Goal: Information Seeking & Learning: Learn about a topic

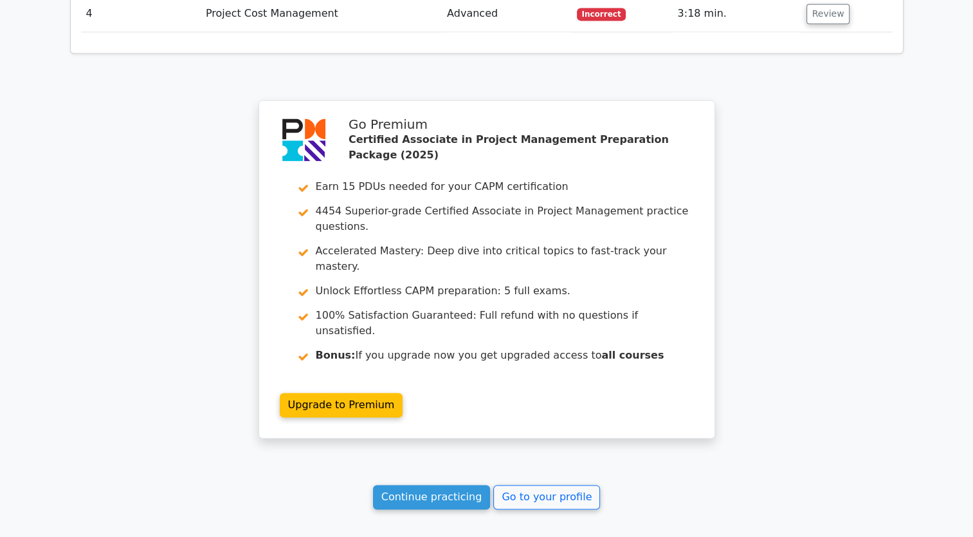
scroll to position [1886, 0]
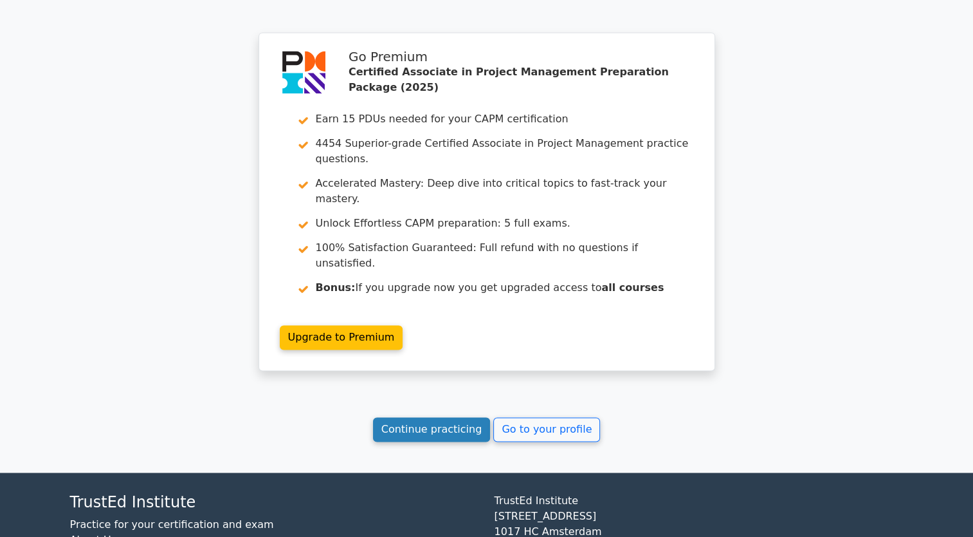
click at [468, 417] on link "Continue practicing" at bounding box center [432, 429] width 118 height 24
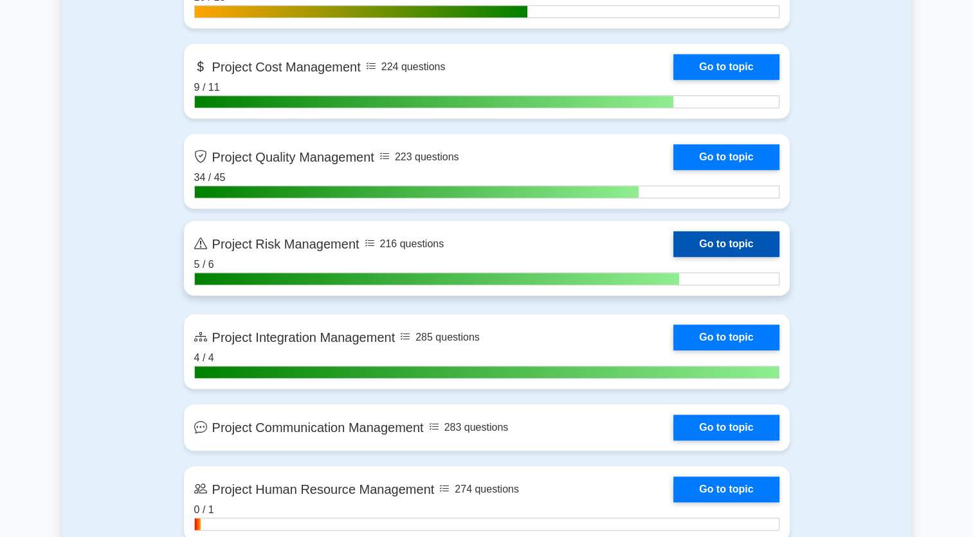
scroll to position [1094, 0]
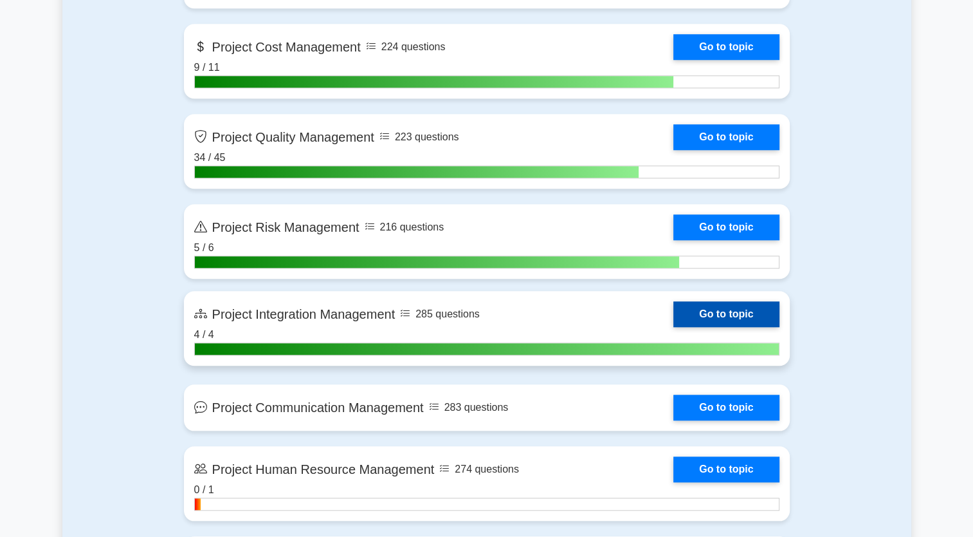
click at [732, 319] on link "Go to topic" at bounding box center [727, 314] width 106 height 26
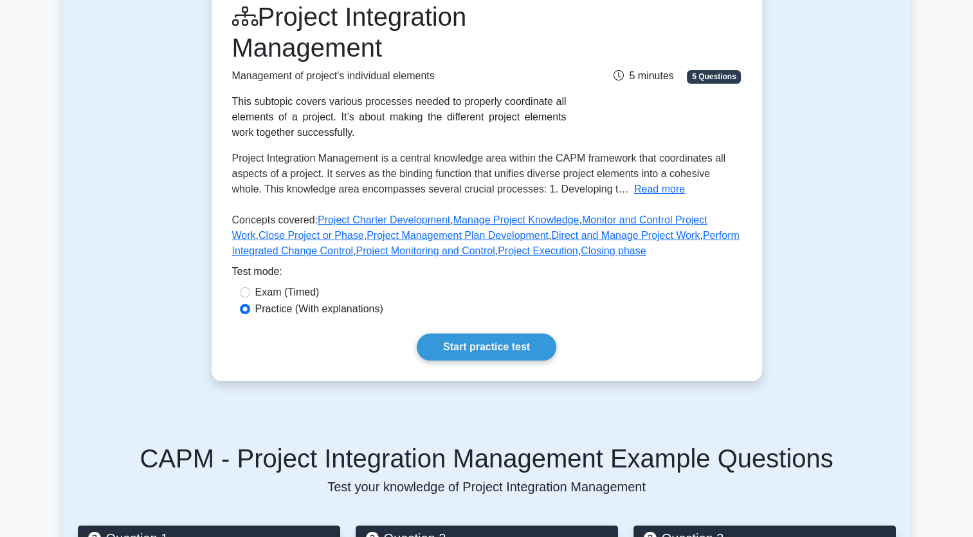
scroll to position [193, 0]
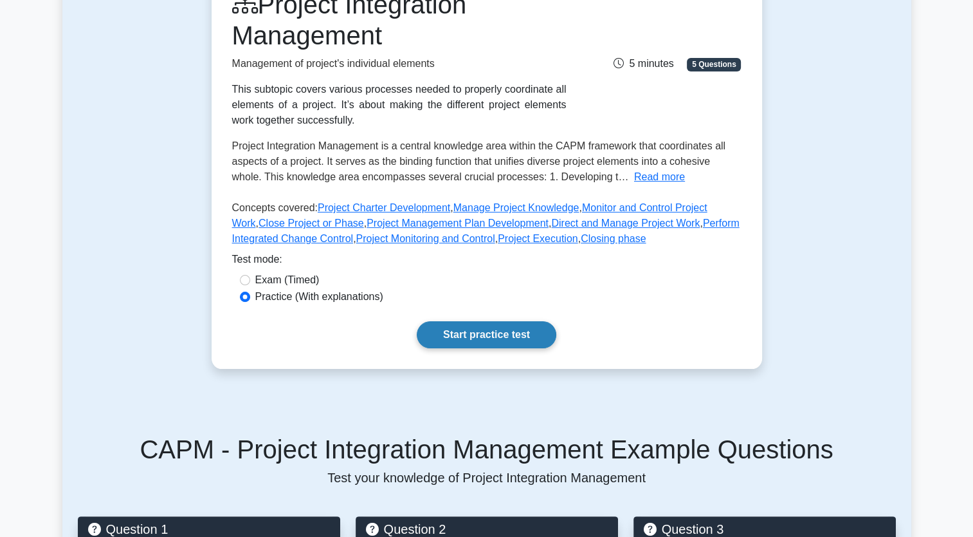
click at [542, 338] on link "Start practice test" at bounding box center [487, 334] width 140 height 27
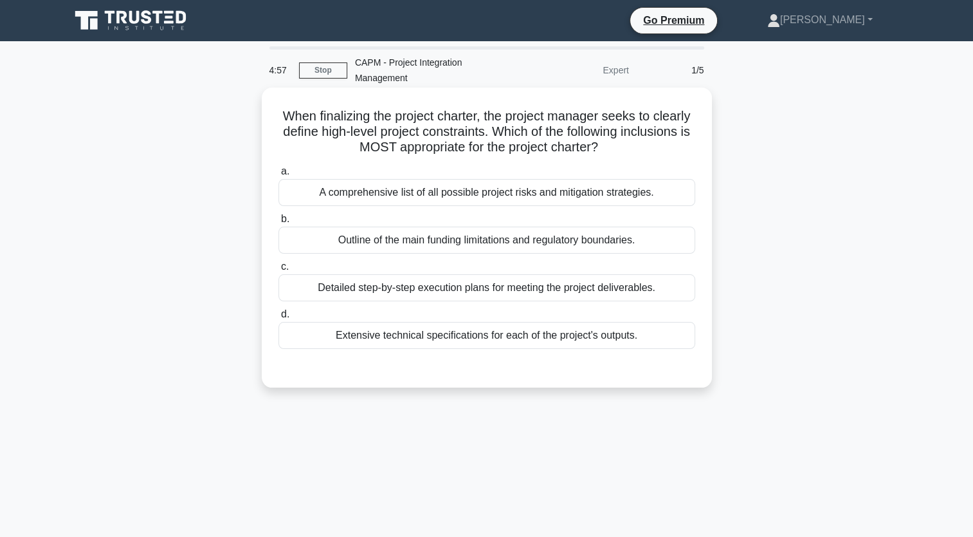
drag, startPoint x: 644, startPoint y: 344, endPoint x: 294, endPoint y: 120, distance: 415.5
click at [294, 120] on div "When finalizing the project charter, the project manager seeks to clearly defin…" at bounding box center [487, 238] width 440 height 290
copy div "When finalizing the project charter, the project manager seeks to clearly defin…"
click at [419, 240] on div "Outline of the main funding limitations and regulatory boundaries." at bounding box center [487, 239] width 417 height 27
click at [279, 223] on input "b. Outline of the main funding limitations and regulatory boundaries." at bounding box center [279, 219] width 0 height 8
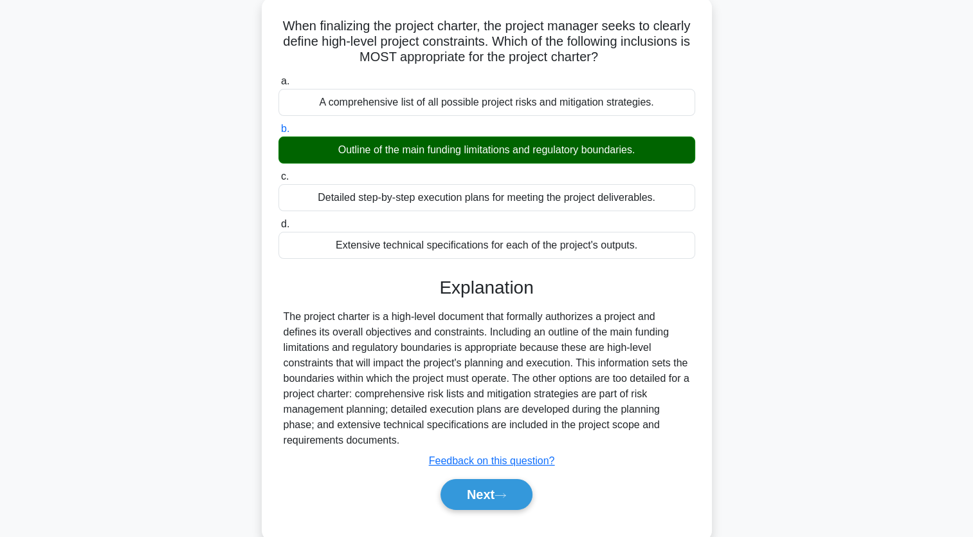
scroll to position [158, 0]
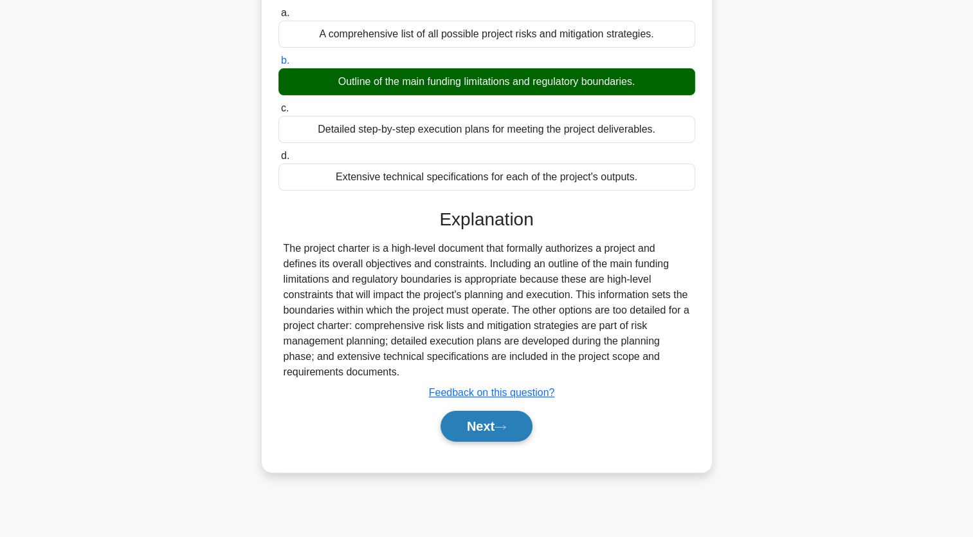
click at [492, 422] on button "Next" at bounding box center [487, 425] width 92 height 31
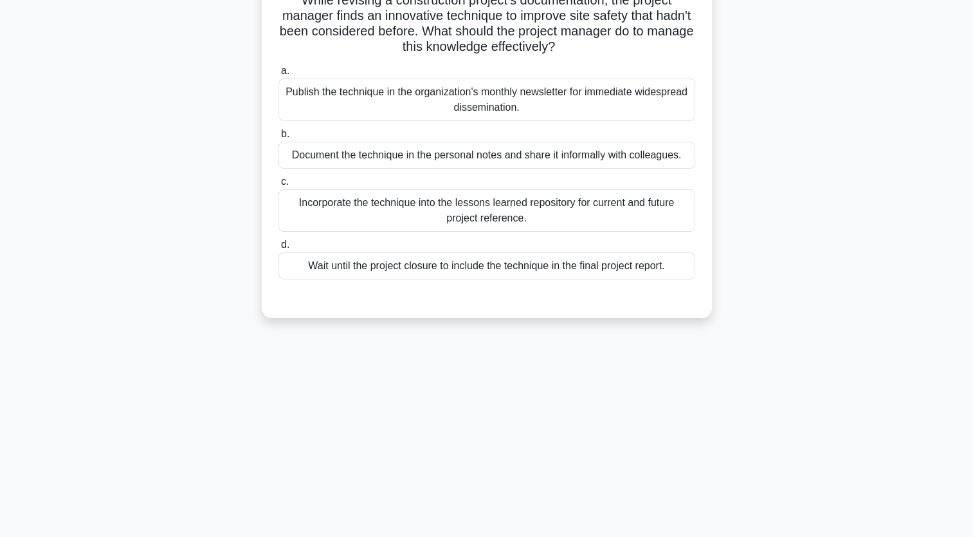
scroll to position [0, 0]
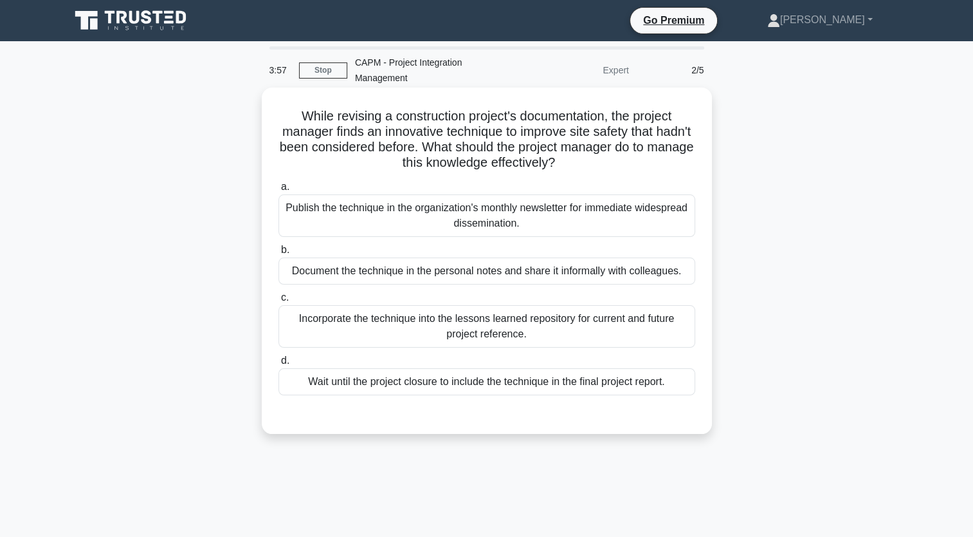
drag, startPoint x: 677, startPoint y: 385, endPoint x: 284, endPoint y: 115, distance: 477.0
click at [284, 115] on div "While revising a construction project's documentation, the project manager find…" at bounding box center [487, 261] width 440 height 336
copy div "While revising a construction project's documentation, the project manager find…"
click at [374, 318] on div "Incorporate the technique into the lessons learned repository for current and f…" at bounding box center [487, 326] width 417 height 42
click at [279, 302] on input "c. Incorporate the technique into the lessons learned repository for current an…" at bounding box center [279, 297] width 0 height 8
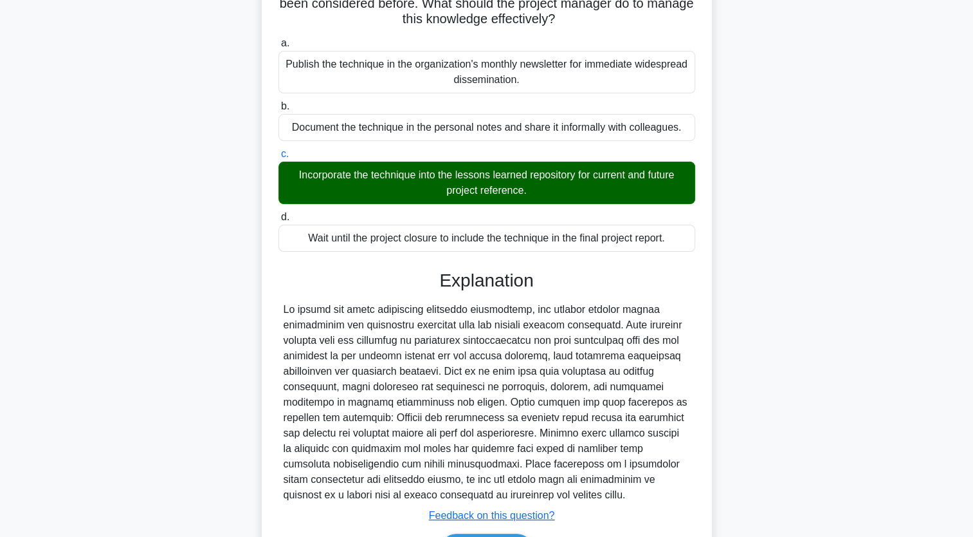
scroll to position [193, 0]
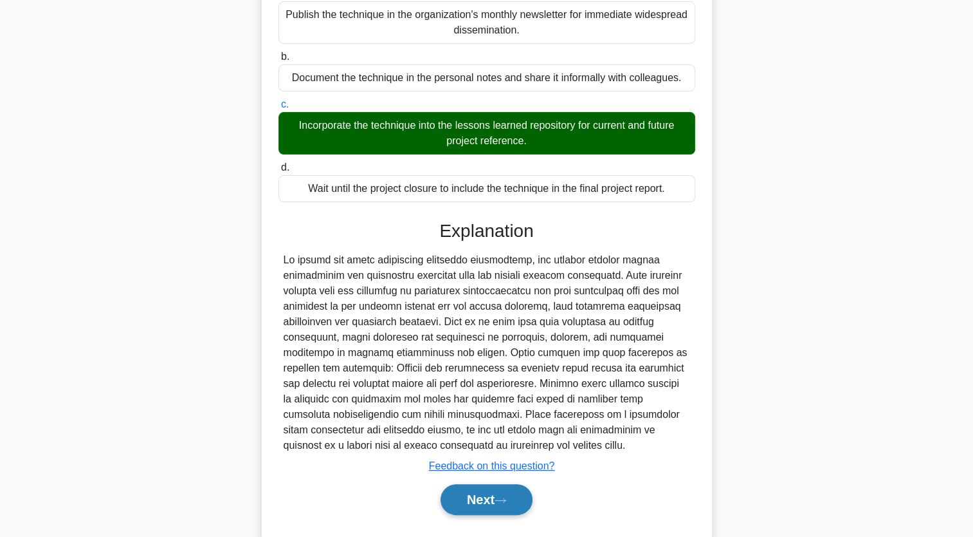
click at [528, 503] on button "Next" at bounding box center [487, 499] width 92 height 31
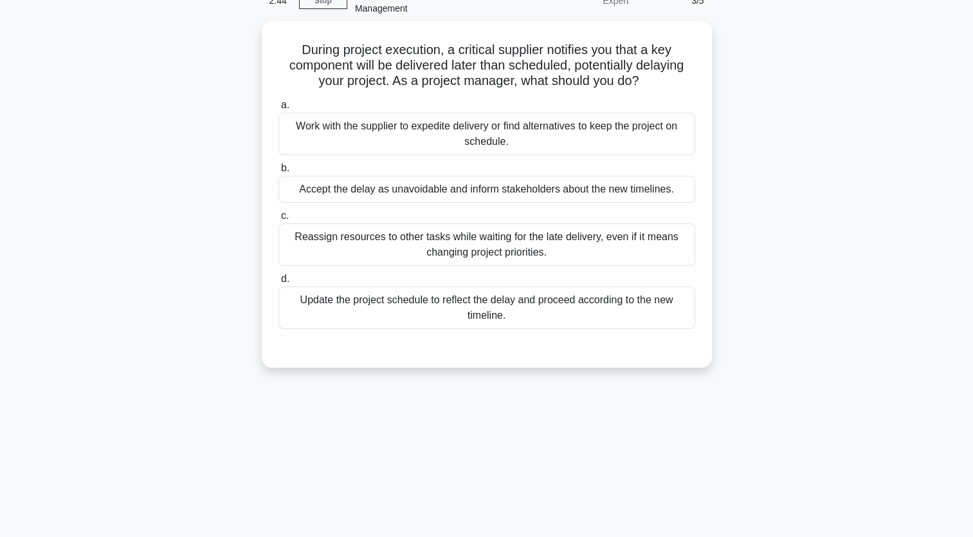
scroll to position [30, 0]
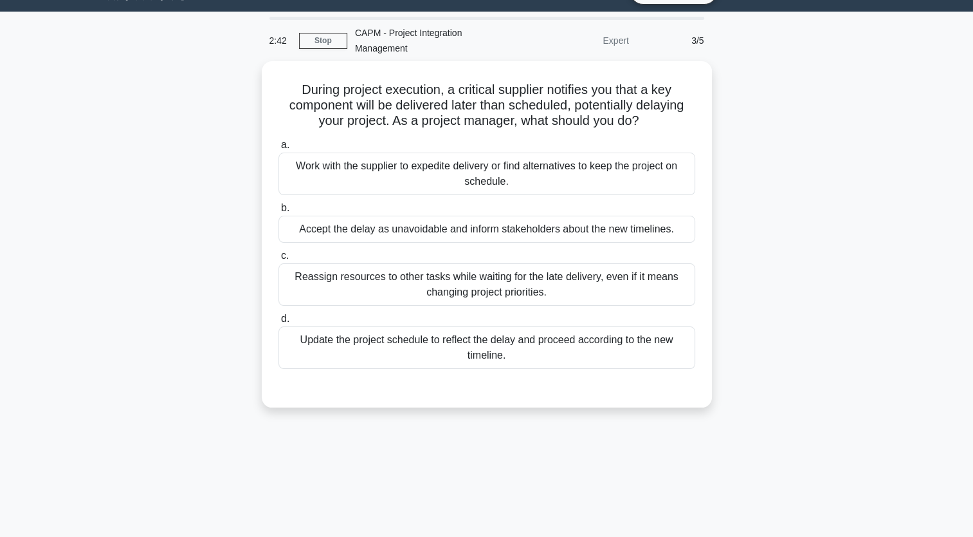
drag, startPoint x: 540, startPoint y: 364, endPoint x: 244, endPoint y: 83, distance: 408.2
click at [244, 83] on div "During project execution, a critical supplier notifies you that a key component…" at bounding box center [486, 242] width 849 height 362
copy div "During project execution, a critical supplier notifies you that a key component…"
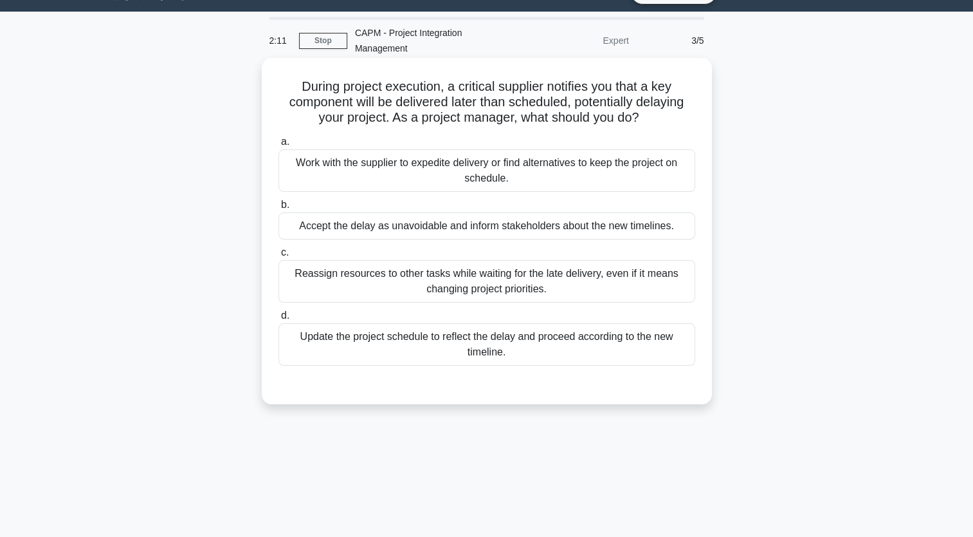
click at [427, 165] on div "Work with the supplier to expedite delivery or find alternatives to keep the pr…" at bounding box center [487, 170] width 417 height 42
click at [279, 146] on input "a. Work with the supplier to expedite delivery or find alternatives to keep the…" at bounding box center [279, 142] width 0 height 8
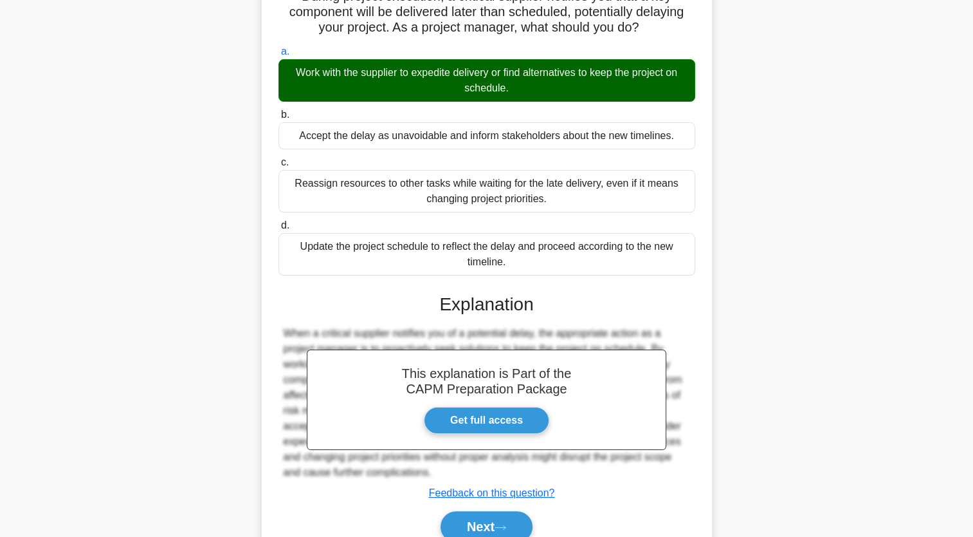
scroll to position [178, 0]
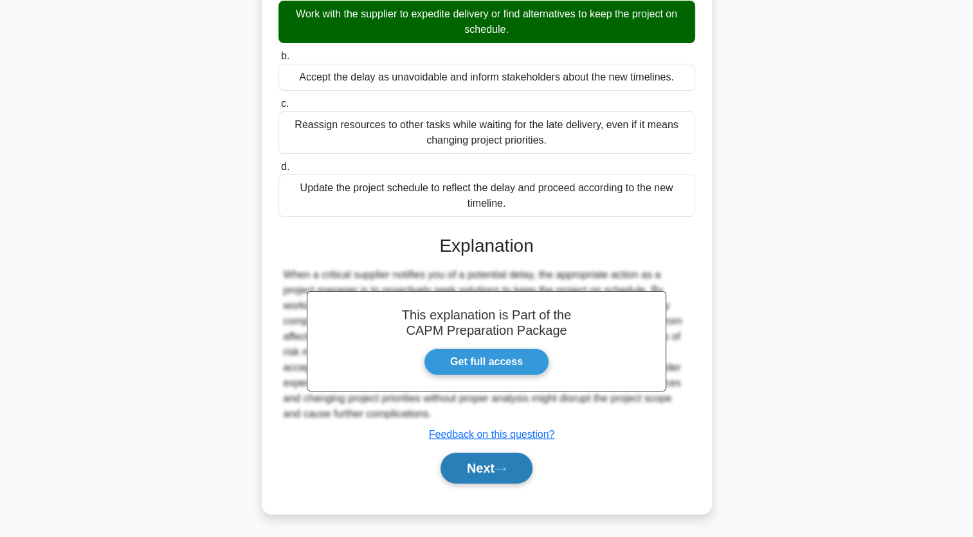
click at [524, 468] on button "Next" at bounding box center [487, 467] width 92 height 31
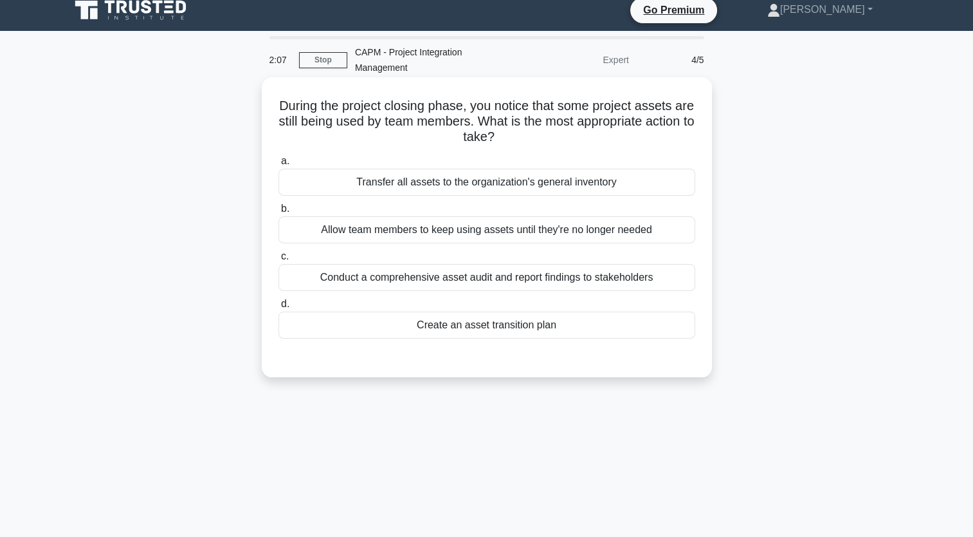
scroll to position [0, 0]
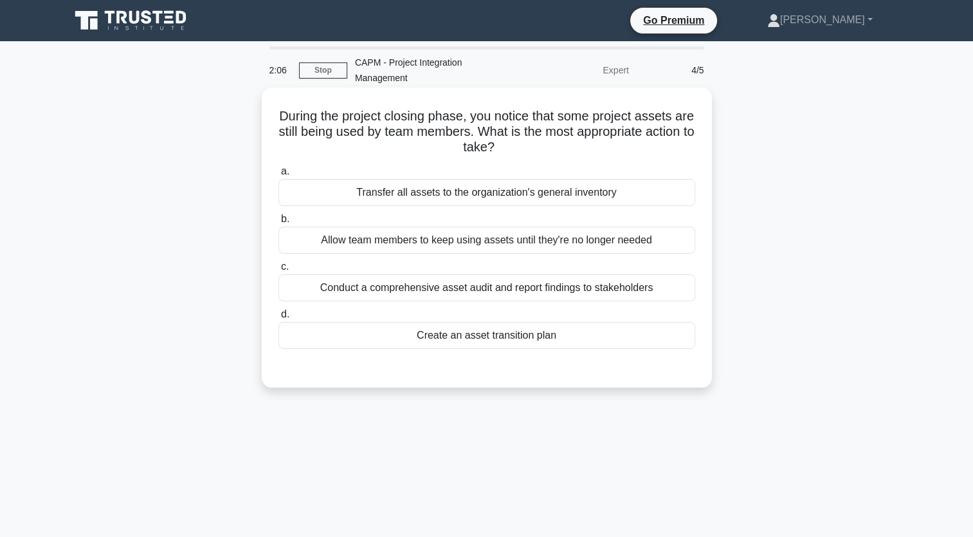
drag, startPoint x: 569, startPoint y: 342, endPoint x: 282, endPoint y: 104, distance: 372.3
click at [282, 104] on div "During the project closing phase, you notice that some project assets are still…" at bounding box center [487, 238] width 440 height 290
copy div "During the project closing phase, you notice that some project assets are still…"
click at [539, 239] on div "Allow team members to keep using assets until they're no longer needed" at bounding box center [487, 239] width 417 height 27
click at [279, 223] on input "b. Allow team members to keep using assets until they're no longer needed" at bounding box center [279, 219] width 0 height 8
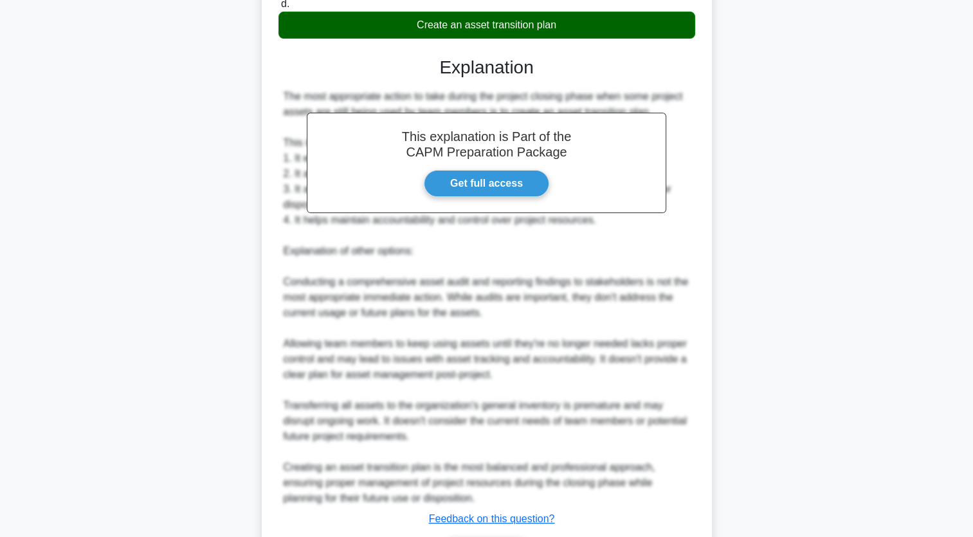
scroll to position [396, 0]
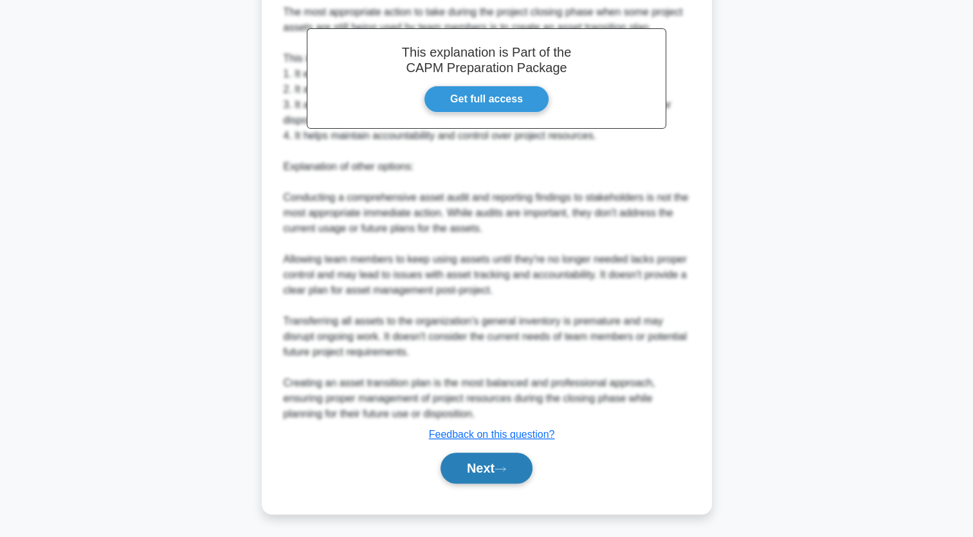
click at [502, 474] on button "Next" at bounding box center [487, 467] width 92 height 31
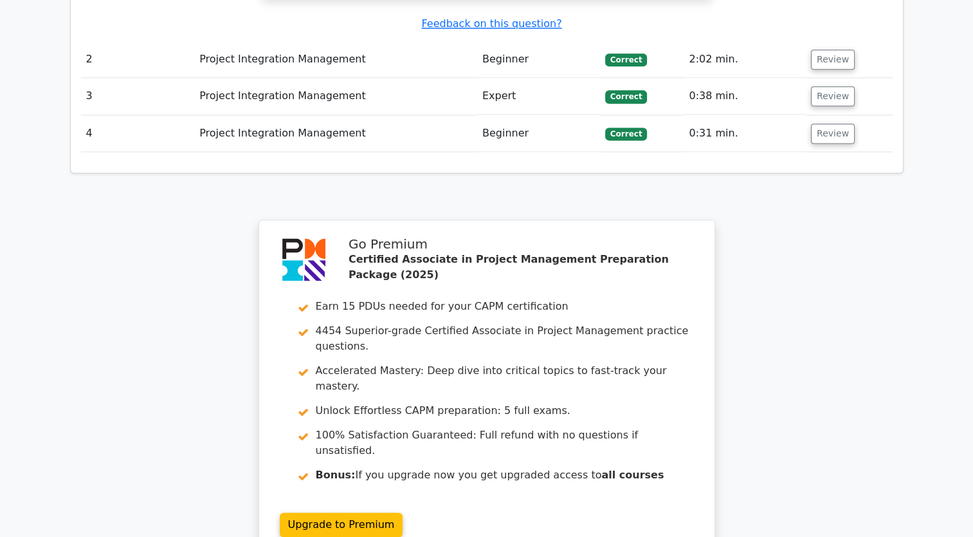
scroll to position [1819, 0]
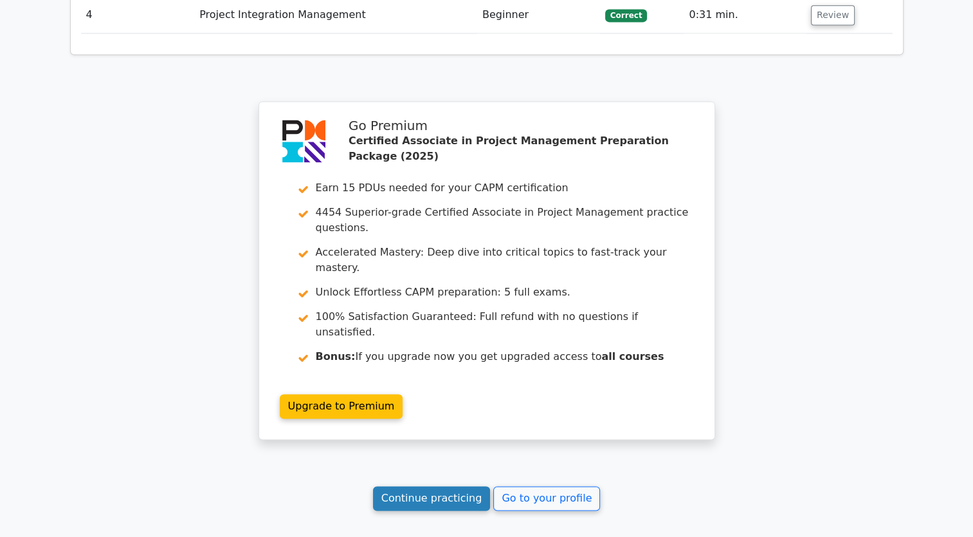
click at [475, 486] on link "Continue practicing" at bounding box center [432, 498] width 118 height 24
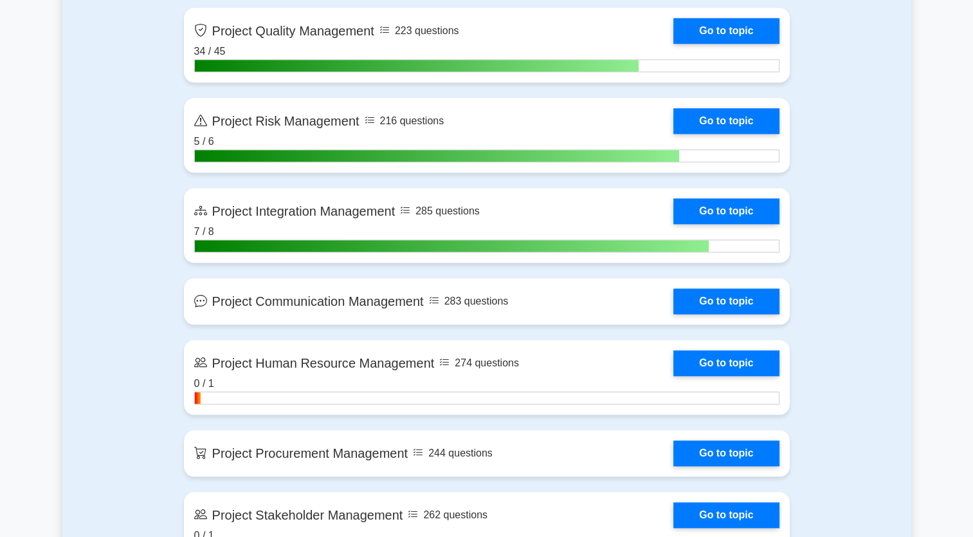
scroll to position [1222, 0]
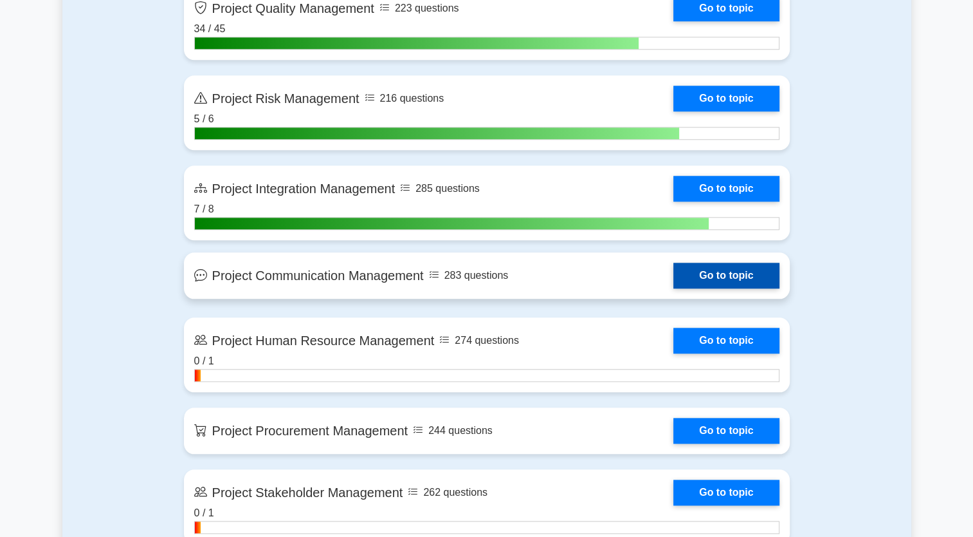
click at [738, 281] on link "Go to topic" at bounding box center [727, 275] width 106 height 26
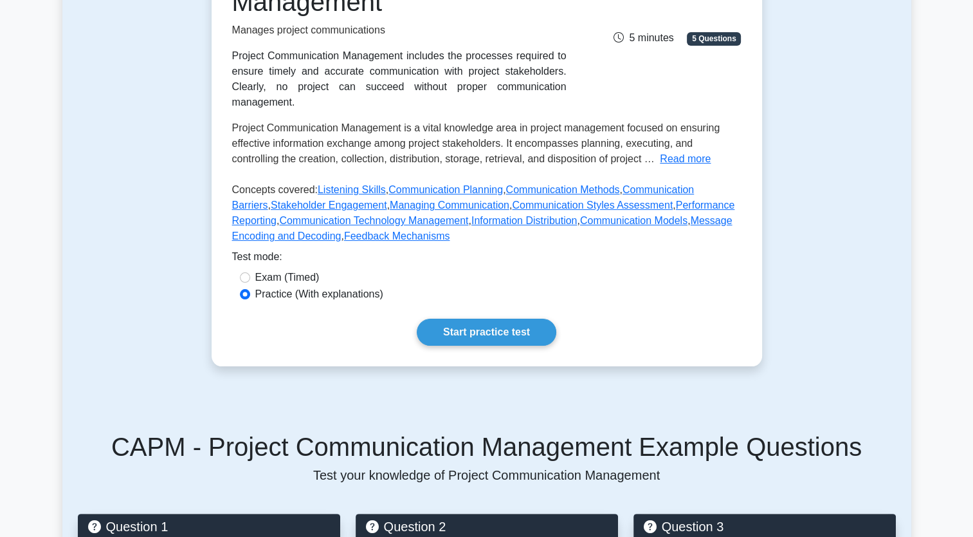
scroll to position [257, 0]
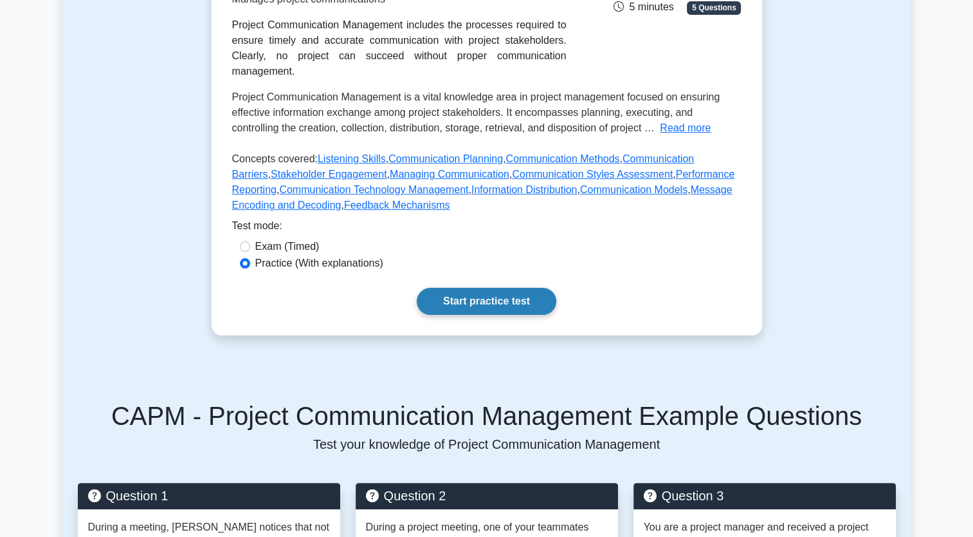
click at [512, 292] on link "Start practice test" at bounding box center [487, 301] width 140 height 27
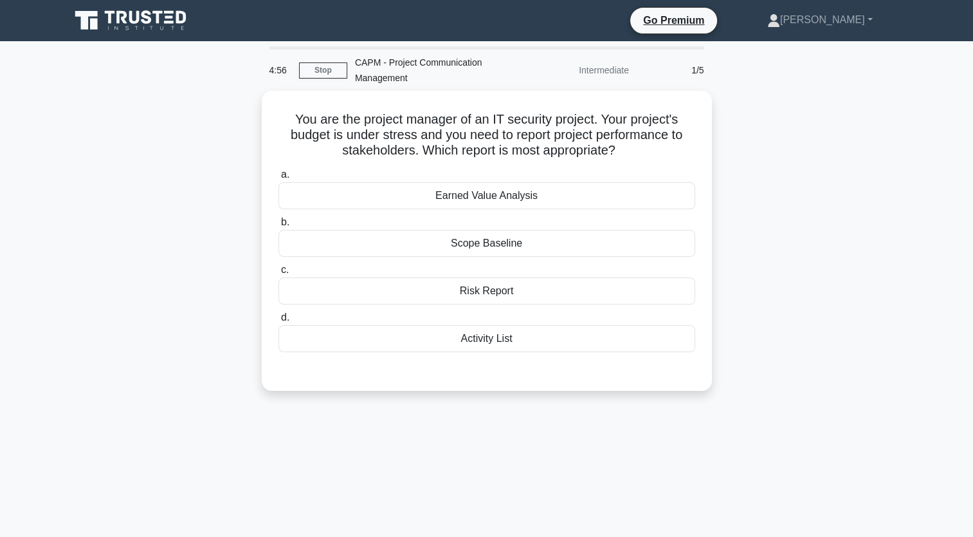
drag, startPoint x: 286, startPoint y: 114, endPoint x: 682, endPoint y: 444, distance: 515.8
click at [682, 444] on div "4:56 Stop CAPM - Project Communication Management Intermediate 1/5 You are the …" at bounding box center [486, 367] width 849 height 643
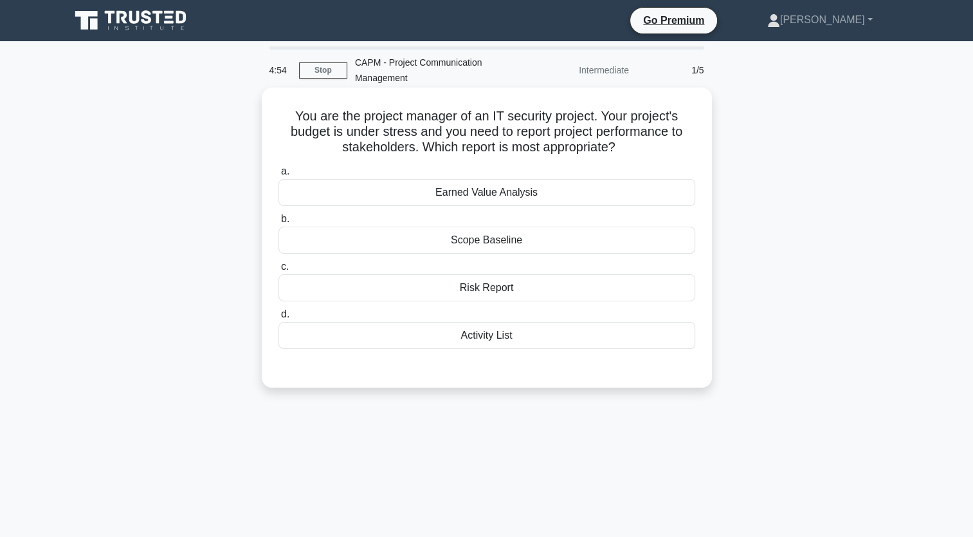
drag, startPoint x: 524, startPoint y: 338, endPoint x: 283, endPoint y: 113, distance: 329.6
click at [283, 113] on div "You are the project manager of an IT security project. Your project's budget is…" at bounding box center [487, 238] width 440 height 290
copy div "You are the project manager of an IT security project. Your project's budget is…"
click at [515, 246] on div "Scope Baseline" at bounding box center [487, 239] width 417 height 27
click at [279, 223] on input "b. Scope Baseline" at bounding box center [279, 219] width 0 height 8
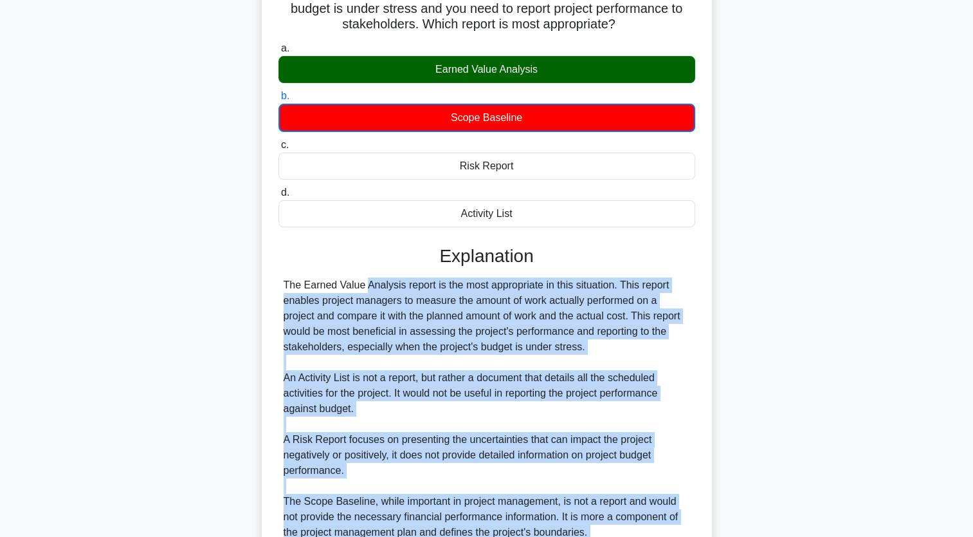
scroll to position [241, 0]
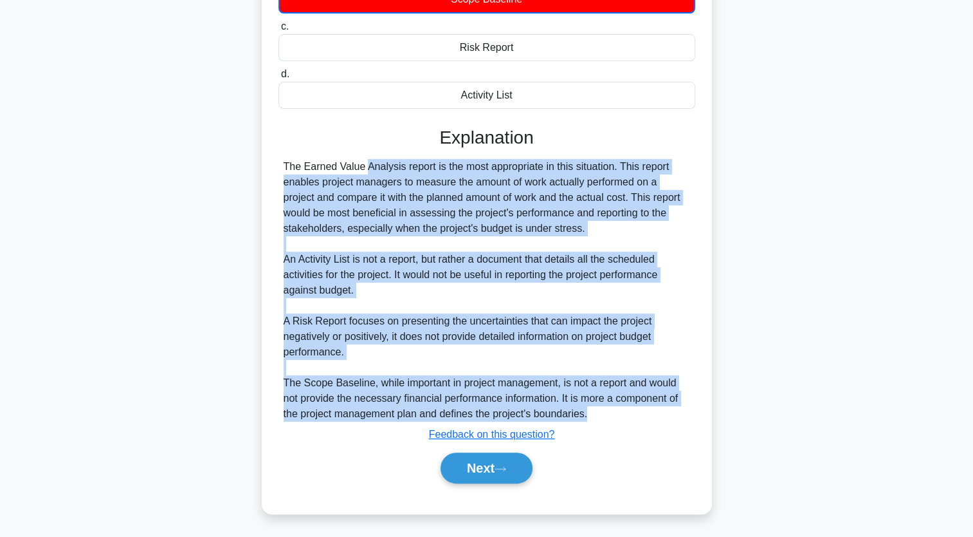
drag, startPoint x: 282, startPoint y: 406, endPoint x: 593, endPoint y: 413, distance: 310.8
click at [593, 413] on div "The Earned Value Analysis report is the most appropriate in this situation. Thi…" at bounding box center [487, 290] width 417 height 262
copy div "The Earned Value Analysis report is the most appropriate in this situation. Thi…"
click at [474, 475] on button "Next" at bounding box center [487, 467] width 92 height 31
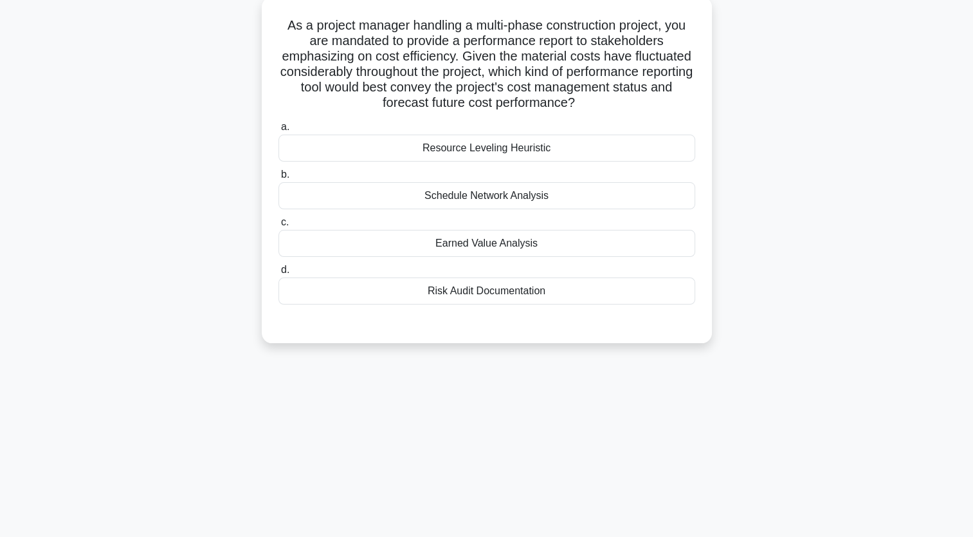
scroll to position [0, 0]
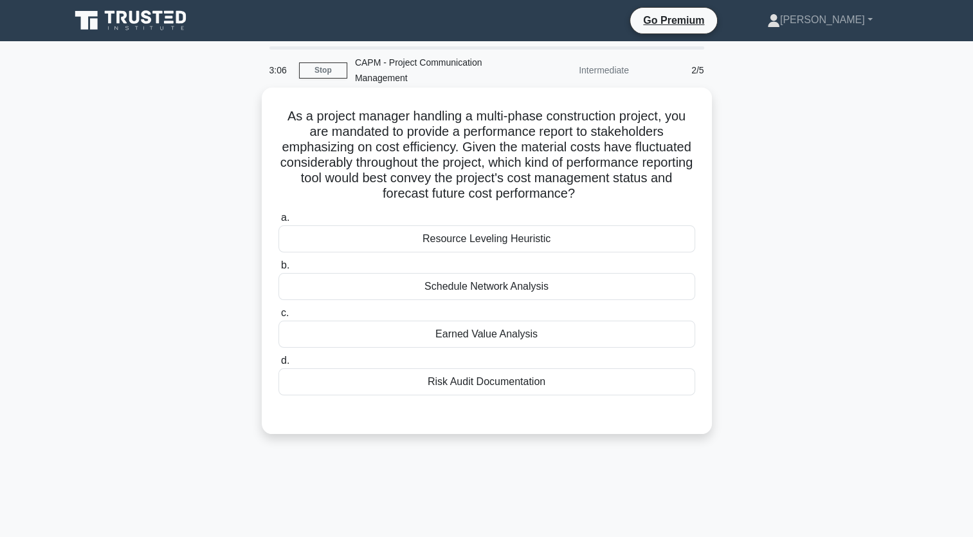
drag, startPoint x: 560, startPoint y: 385, endPoint x: 278, endPoint y: 112, distance: 392.7
click at [278, 112] on div "As a project manager handling a multi-phase construction project, you are manda…" at bounding box center [487, 261] width 440 height 336
copy div "As a project manager handling a multi-phase construction project, you are manda…"
click at [618, 315] on label "c. Earned Value Analysis" at bounding box center [487, 326] width 417 height 42
click at [279, 315] on input "c. Earned Value Analysis" at bounding box center [279, 313] width 0 height 8
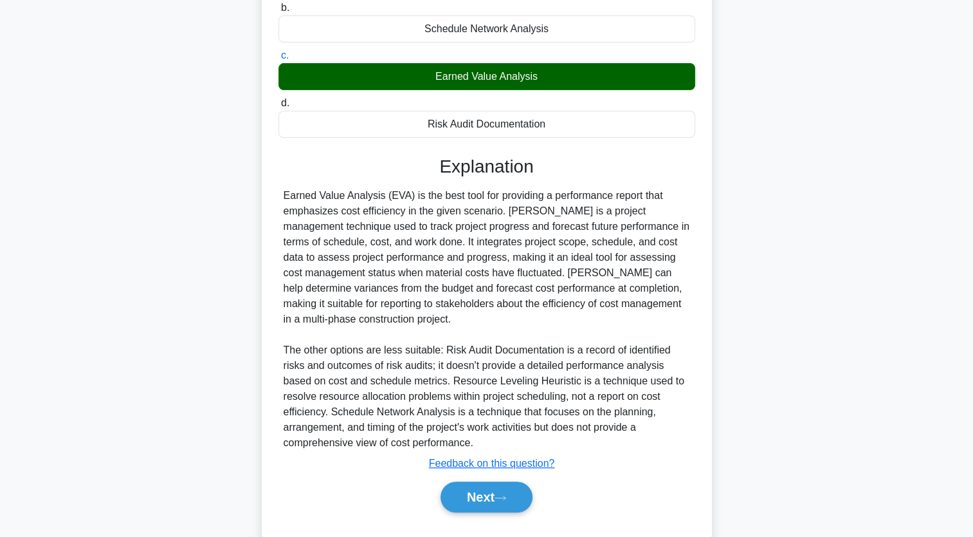
scroll to position [286, 0]
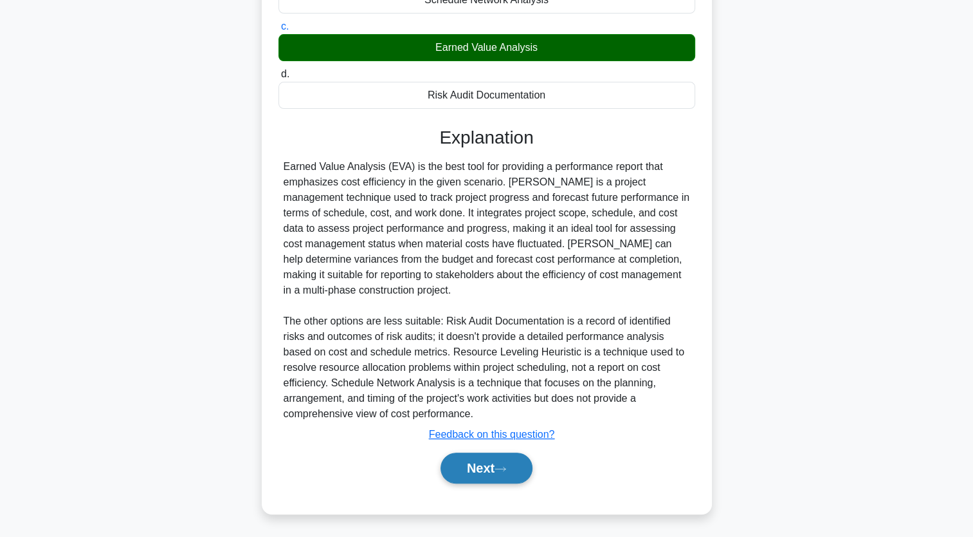
click at [486, 472] on button "Next" at bounding box center [487, 467] width 92 height 31
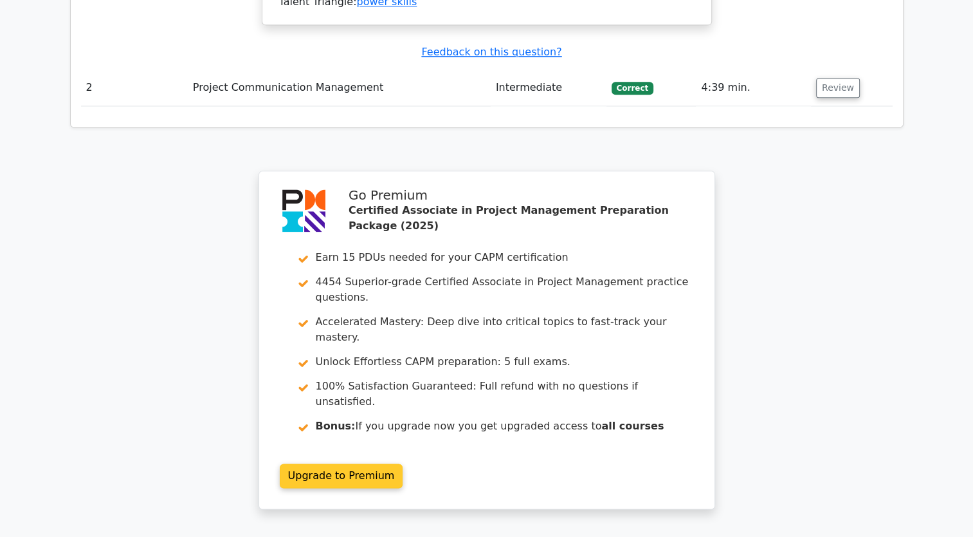
scroll to position [1737, 0]
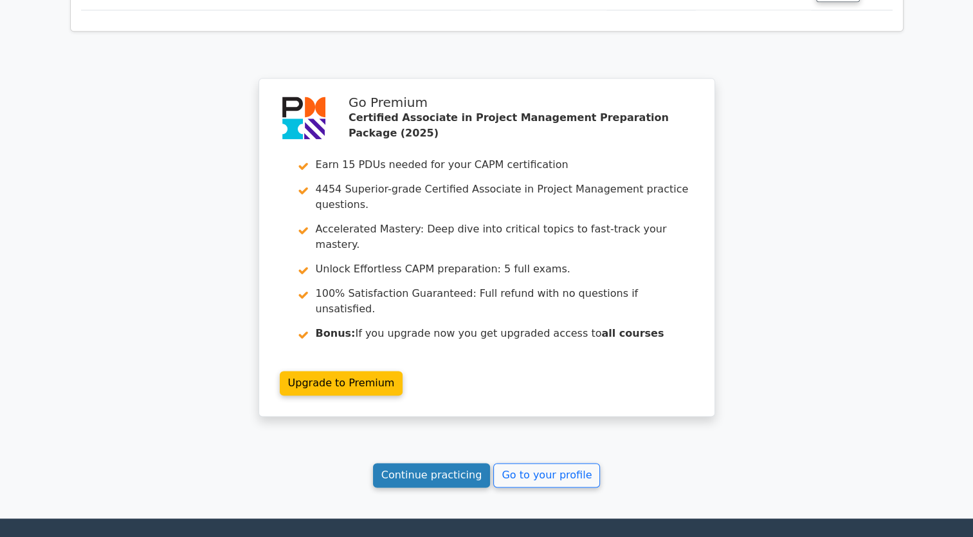
click at [459, 463] on link "Continue practicing" at bounding box center [432, 475] width 118 height 24
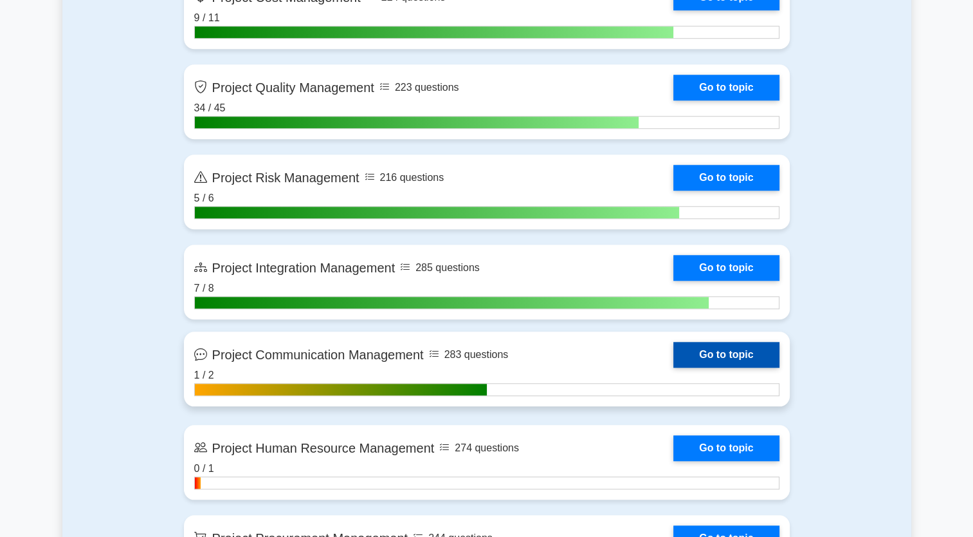
scroll to position [1158, 0]
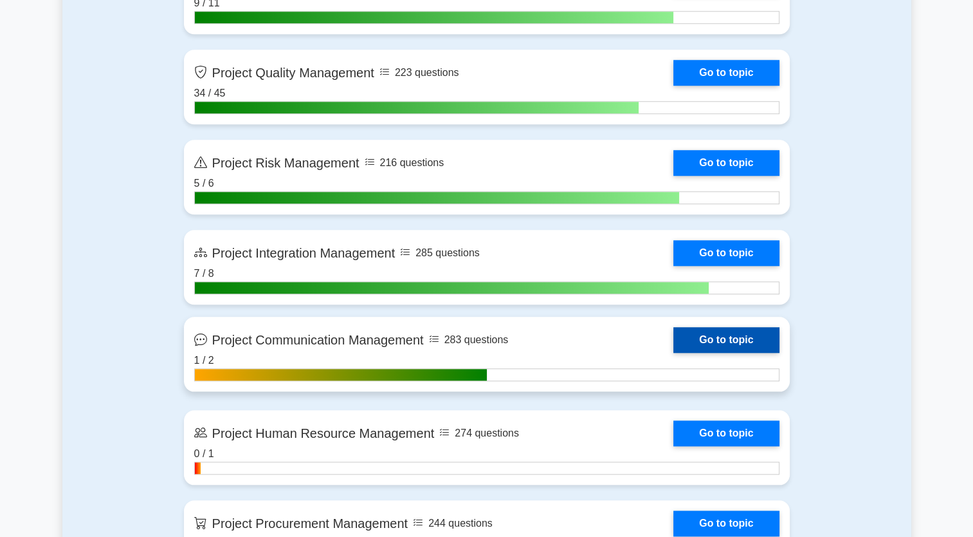
click at [716, 338] on link "Go to topic" at bounding box center [727, 340] width 106 height 26
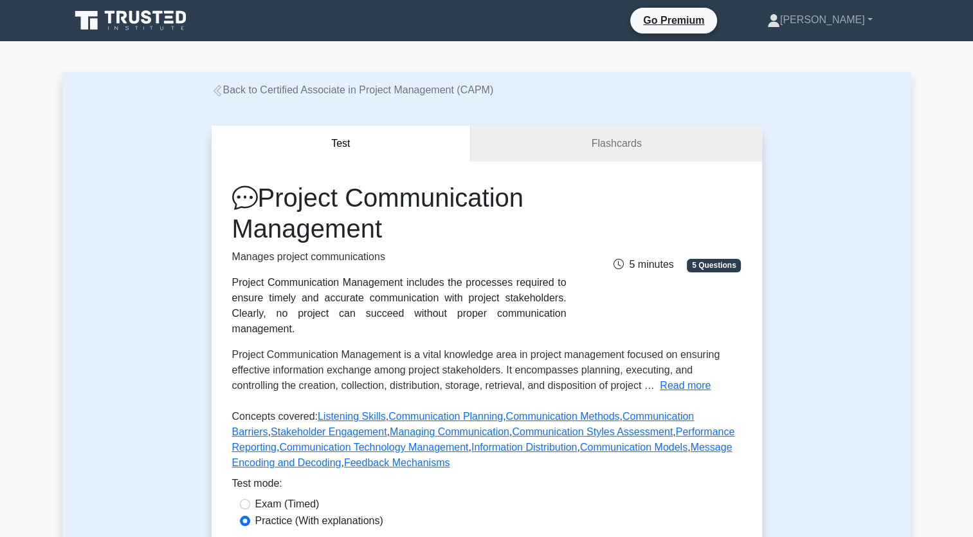
scroll to position [257, 0]
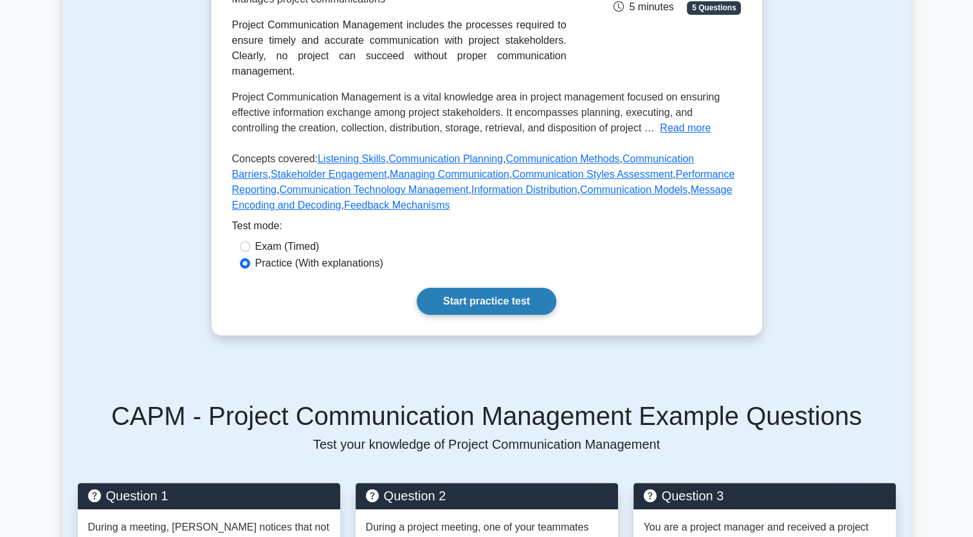
click at [497, 299] on div "Project Communication Management Manages project communications Project Communi…" at bounding box center [487, 119] width 551 height 431
click at [544, 295] on link "Start practice test" at bounding box center [487, 301] width 140 height 27
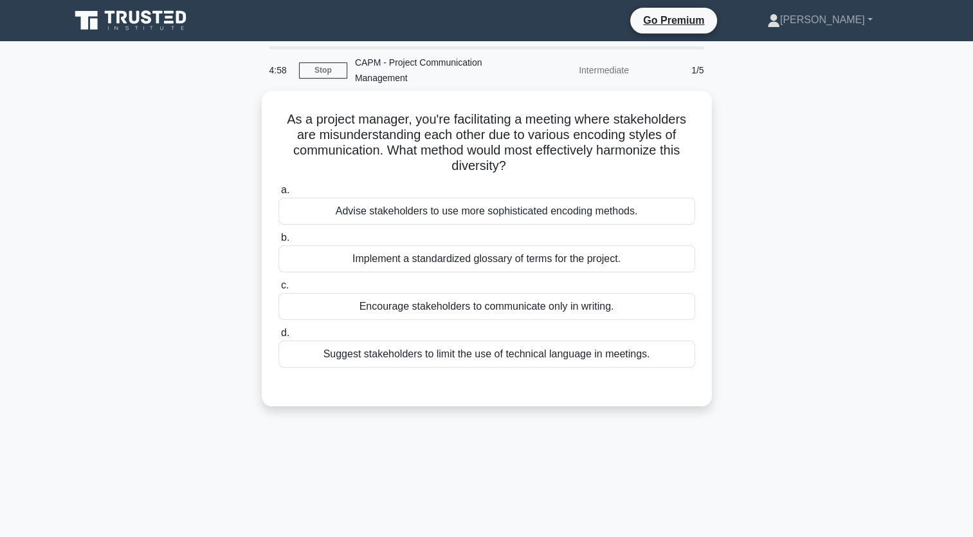
drag, startPoint x: 668, startPoint y: 366, endPoint x: 259, endPoint y: 116, distance: 479.3
click at [259, 116] on div "As a project manager, you're facilitating a meeting where stakeholders are misu…" at bounding box center [486, 256] width 849 height 331
copy div "As a project manager, you're facilitating a meeting where stakeholders are misu…"
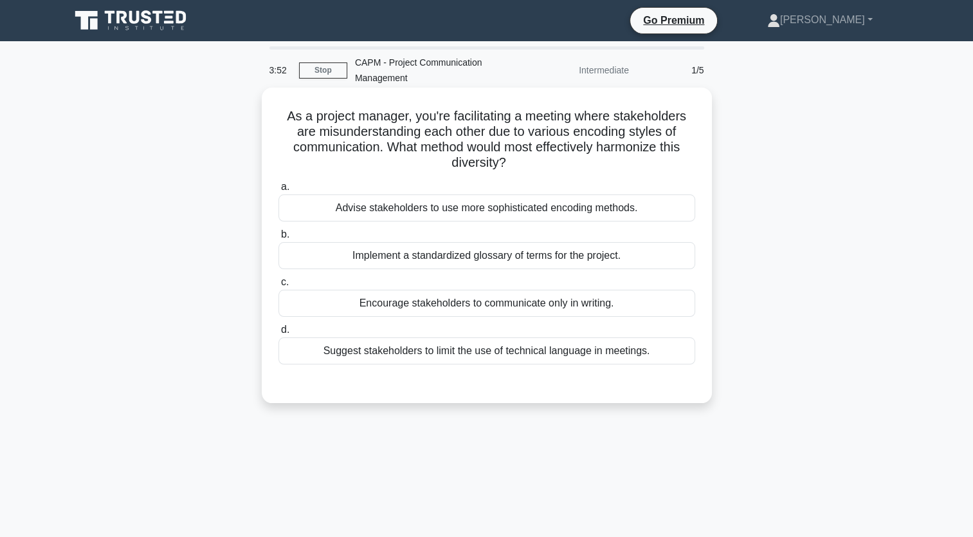
copy div "As a project manager, you're facilitating a meeting where stakeholders are misu…"
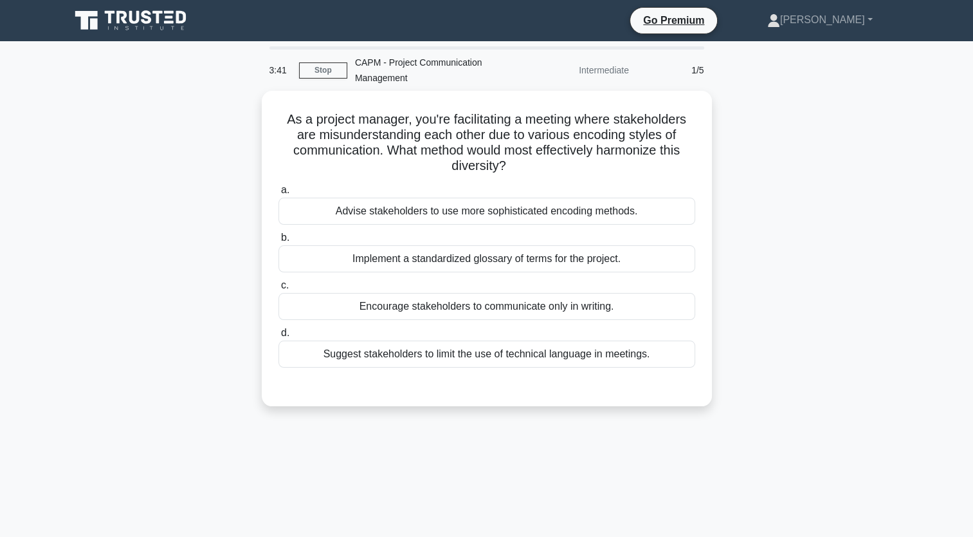
click at [749, 356] on div "As a project manager, you're facilitating a meeting where stakeholders are misu…" at bounding box center [486, 256] width 849 height 331
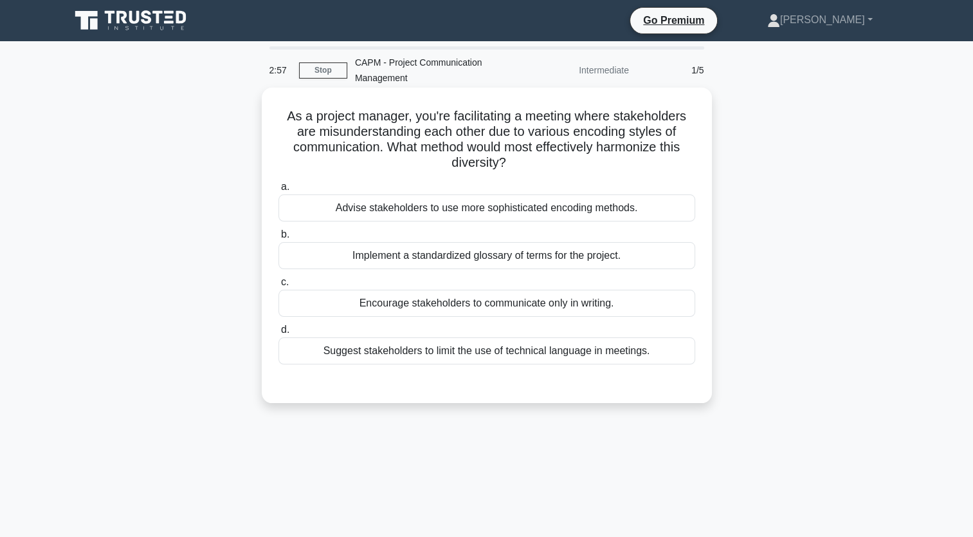
click at [574, 356] on div "Suggest stakeholders to limit the use of technical language in meetings." at bounding box center [487, 350] width 417 height 27
click at [279, 334] on input "d. Suggest stakeholders to limit the use of technical language in meetings." at bounding box center [279, 330] width 0 height 8
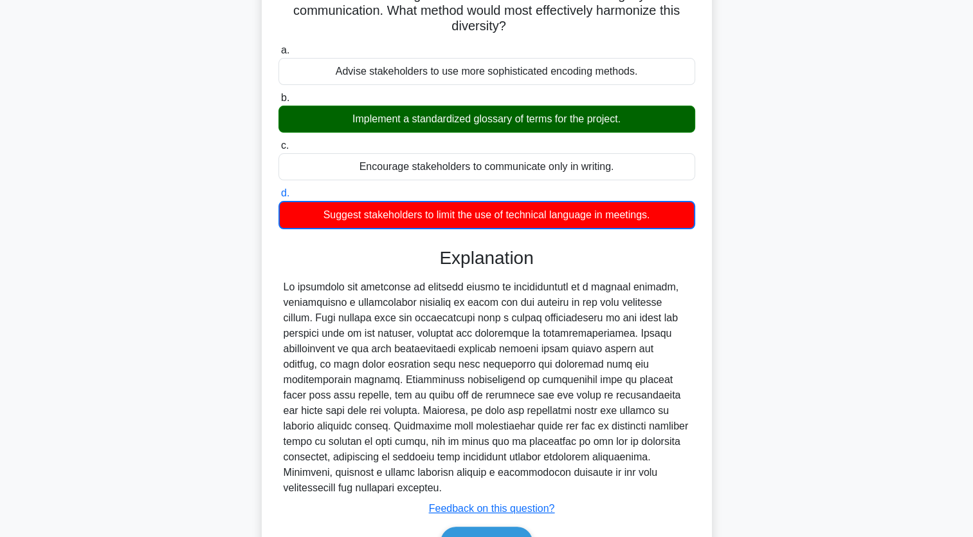
scroll to position [210, 0]
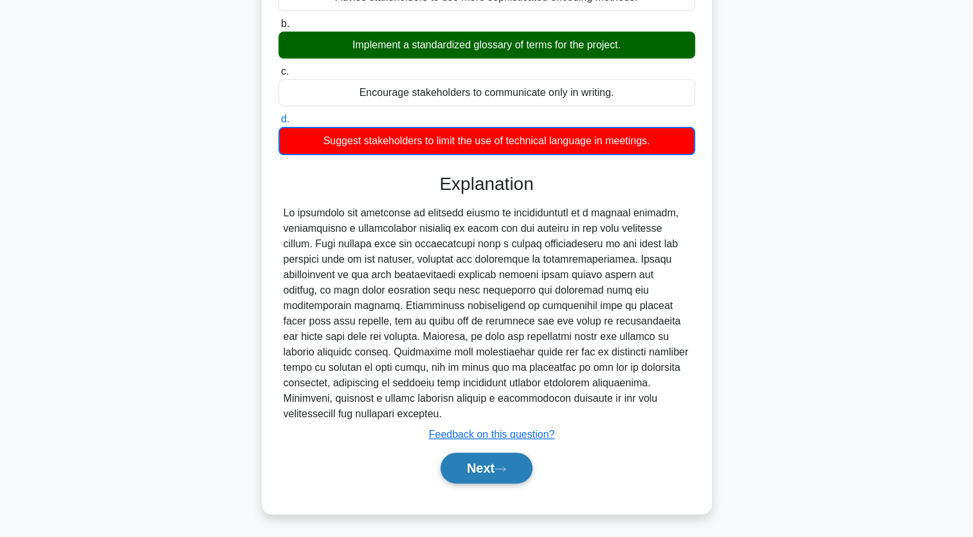
click at [517, 481] on button "Next" at bounding box center [487, 467] width 92 height 31
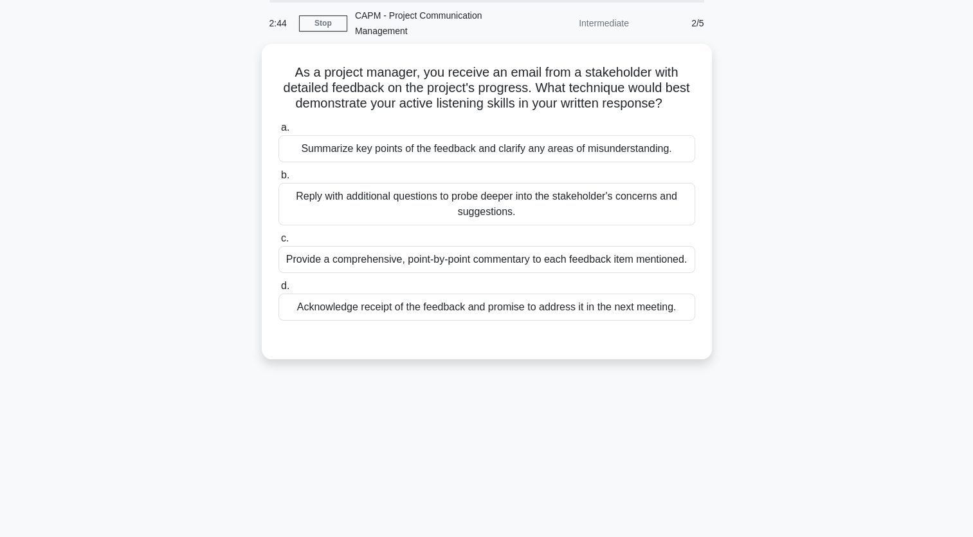
scroll to position [0, 0]
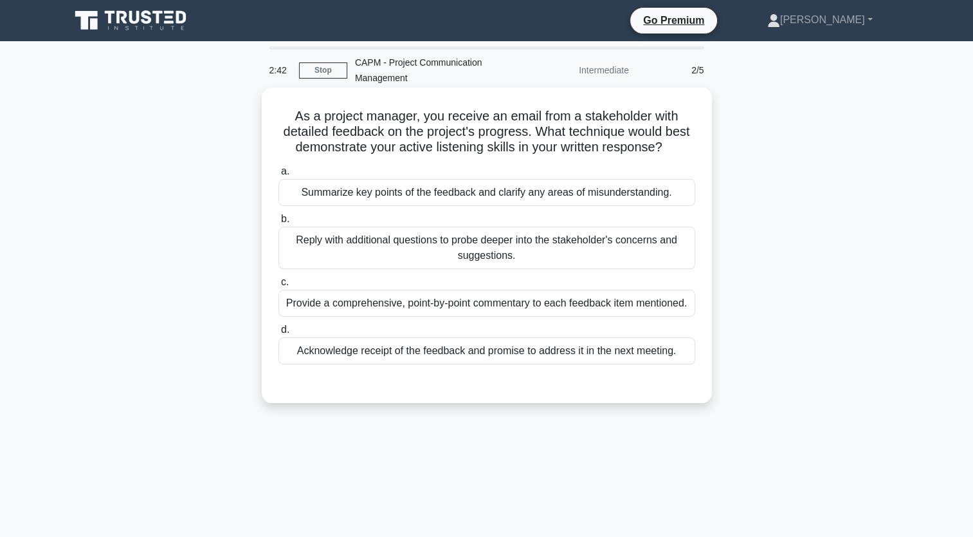
drag, startPoint x: 678, startPoint y: 353, endPoint x: 281, endPoint y: 115, distance: 462.9
click at [281, 115] on div "As a project manager, you receive an email from a stakeholder with detailed fee…" at bounding box center [487, 245] width 440 height 305
copy div "As a project manager, you receive an email from a stakeholder with detailed fee…"
click at [484, 199] on div "Summarize key points of the feedback and clarify any areas of misunderstanding." at bounding box center [487, 192] width 417 height 27
click at [279, 176] on input "a. Summarize key points of the feedback and clarify any areas of misunderstandi…" at bounding box center [279, 171] width 0 height 8
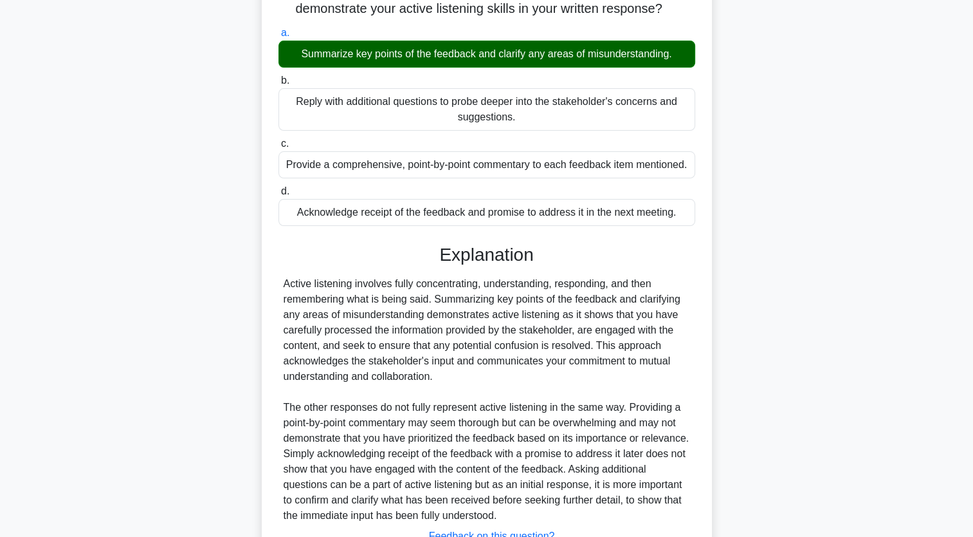
scroll to position [240, 0]
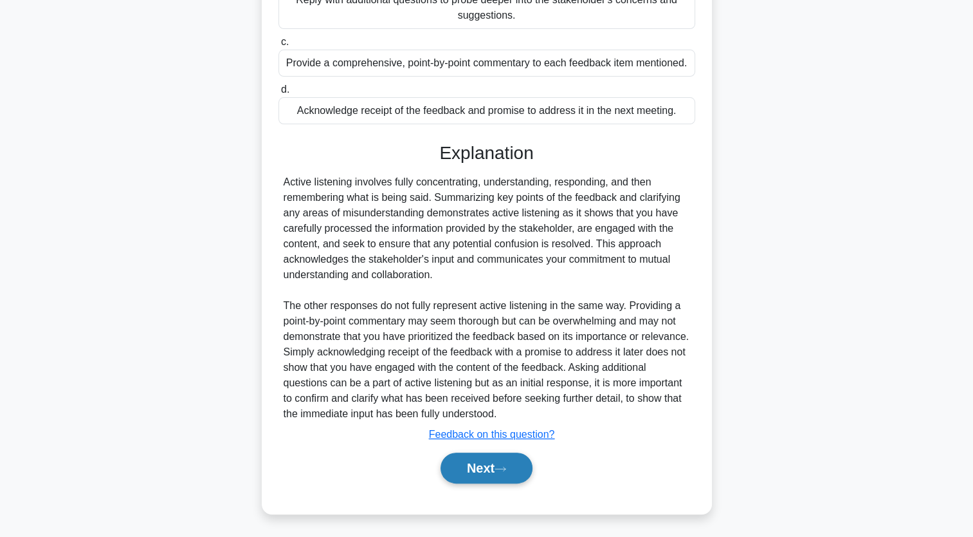
click at [503, 472] on button "Next" at bounding box center [487, 467] width 92 height 31
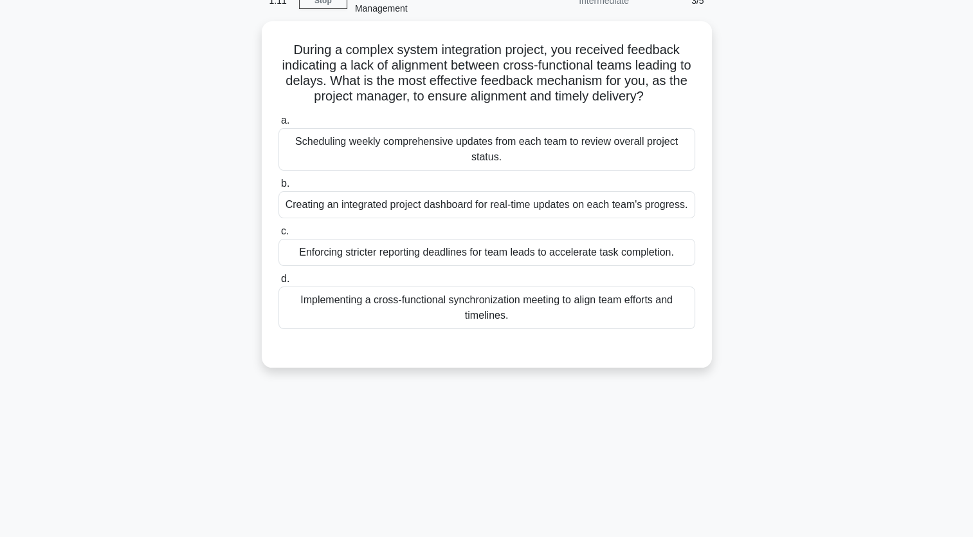
scroll to position [0, 0]
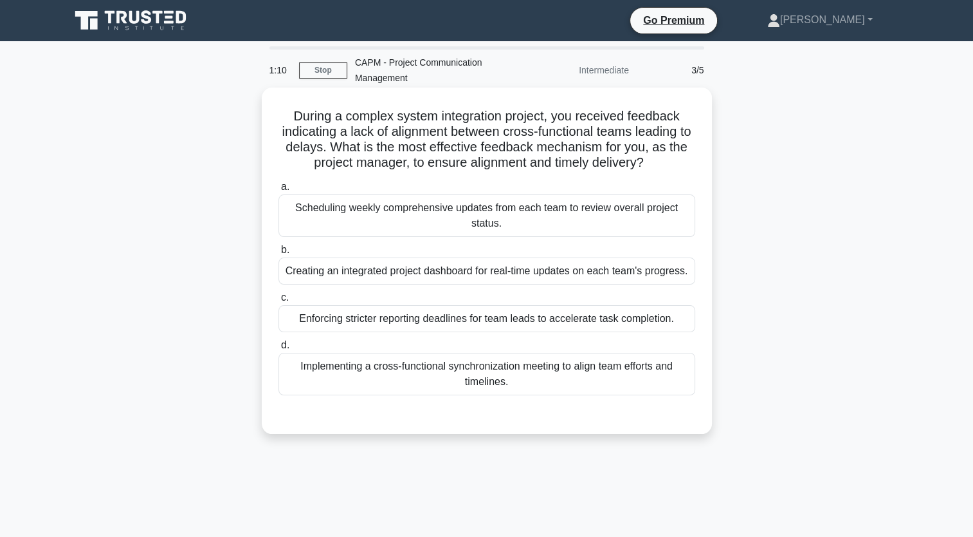
drag, startPoint x: 506, startPoint y: 380, endPoint x: 522, endPoint y: 386, distance: 17.7
click at [522, 386] on div "Implementing a cross-functional synchronization meeting to align team efforts a…" at bounding box center [487, 374] width 417 height 42
click at [527, 390] on div "Implementing a cross-functional synchronization meeting to align team efforts a…" at bounding box center [487, 374] width 417 height 42
click at [279, 349] on input "d. Implementing a cross-functional synchronization meeting to align team effort…" at bounding box center [279, 345] width 0 height 8
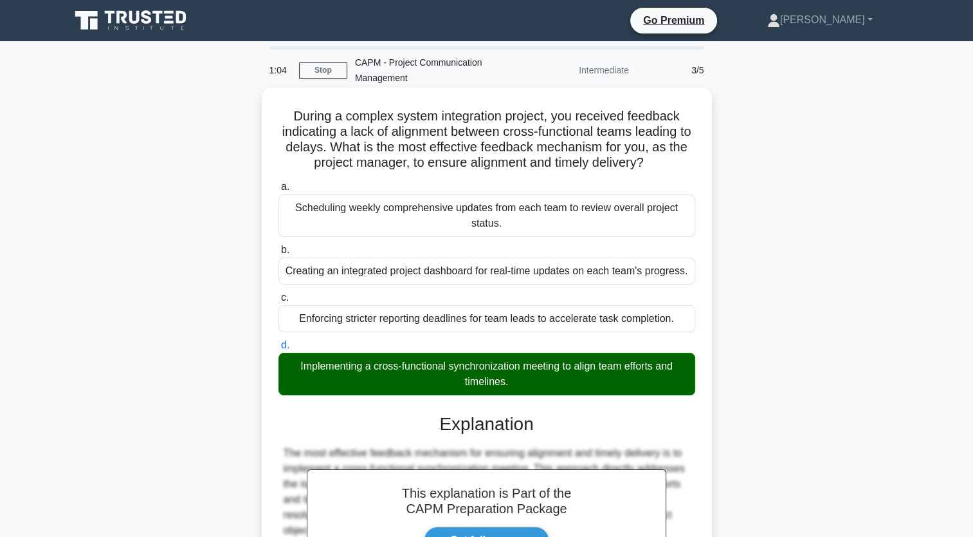
drag, startPoint x: 585, startPoint y: 386, endPoint x: 283, endPoint y: 112, distance: 408.1
click at [283, 112] on div "During a complex system integration project, you received feedback indicating a…" at bounding box center [487, 428] width 440 height 671
copy div "During a complex system integration project, you received feedback indicating a…"
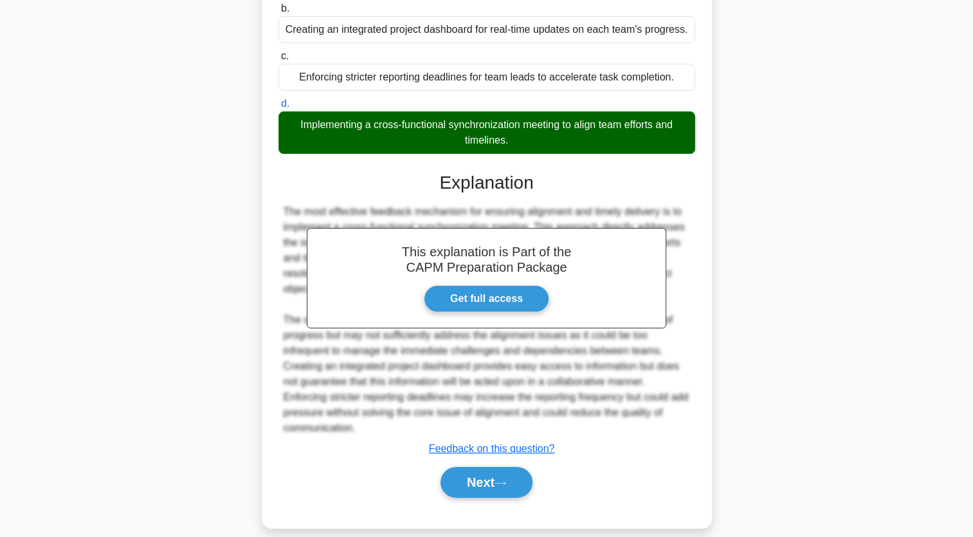
scroll to position [255, 0]
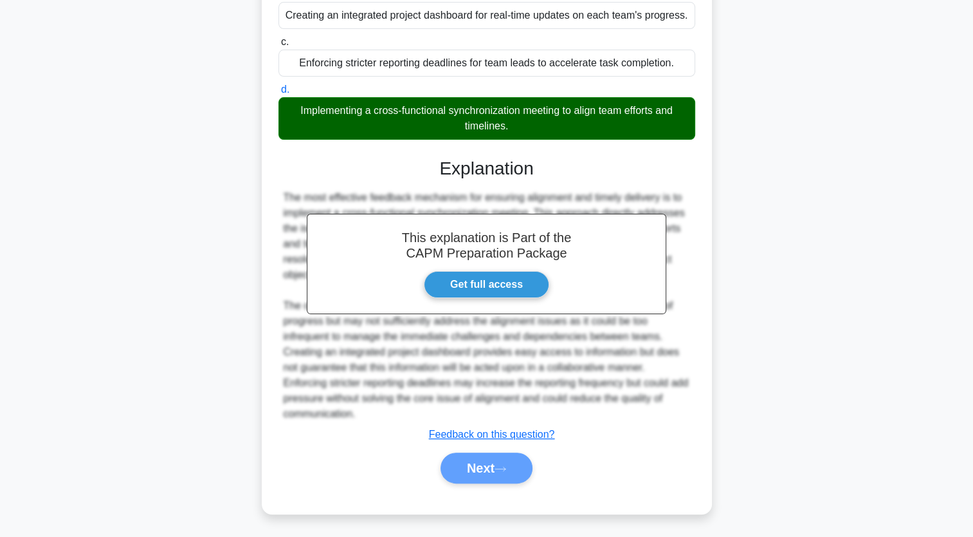
click at [525, 474] on div "Next" at bounding box center [487, 467] width 422 height 31
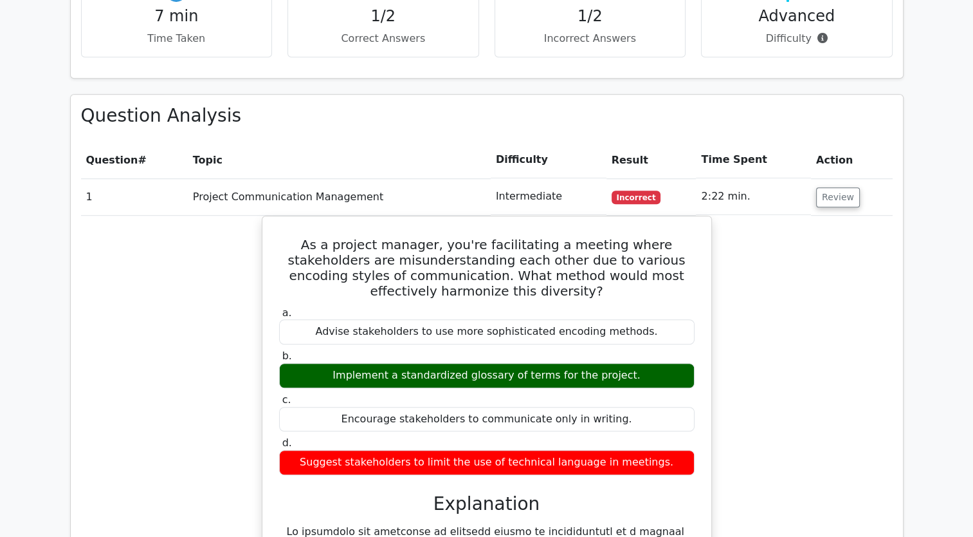
scroll to position [1029, 0]
